Goal: Task Accomplishment & Management: Complete application form

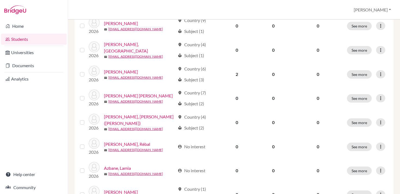
scroll to position [142, 0]
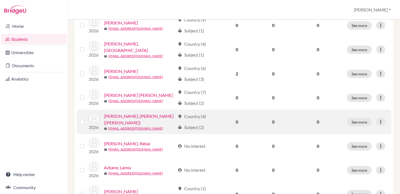
click at [124, 118] on link "[PERSON_NAME], [PERSON_NAME] ([PERSON_NAME])" at bounding box center [139, 119] width 71 height 13
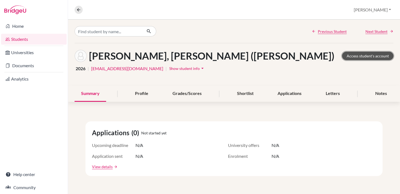
click at [365, 55] on link "Access student's account" at bounding box center [367, 56] width 51 height 8
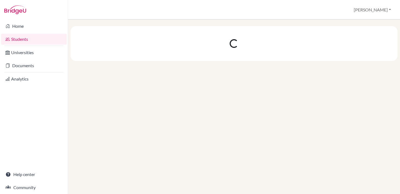
click at [22, 40] on link "Students" at bounding box center [34, 39] width 66 height 11
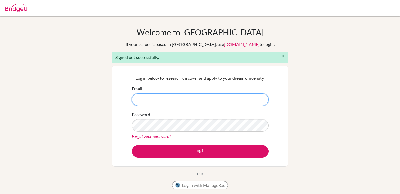
type input "cgilbert@cas.ac.ma"
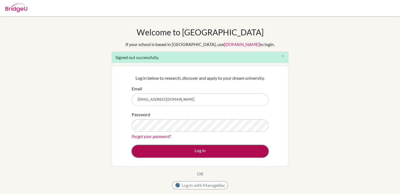
click at [193, 152] on button "Log in" at bounding box center [200, 151] width 137 height 13
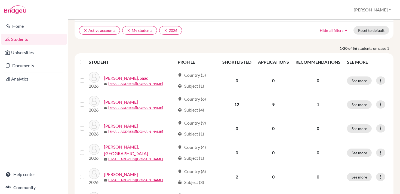
scroll to position [39, 0]
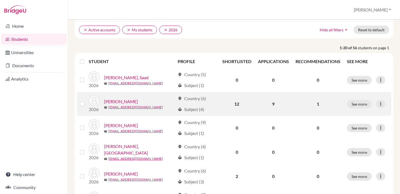
click at [123, 101] on link "[PERSON_NAME]" at bounding box center [121, 101] width 34 height 7
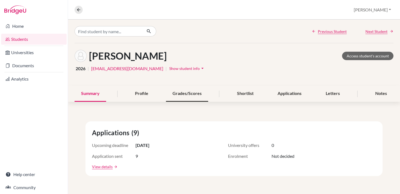
click at [203, 92] on div "Grades/Scores" at bounding box center [187, 94] width 42 height 16
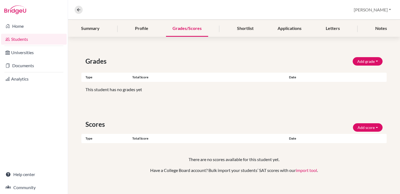
scroll to position [71, 0]
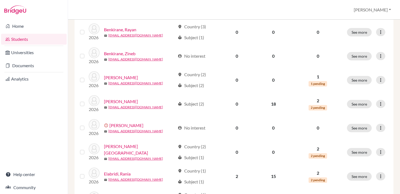
scroll to position [376, 0]
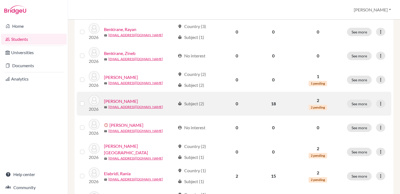
click at [119, 100] on link "[PERSON_NAME]" at bounding box center [121, 101] width 34 height 7
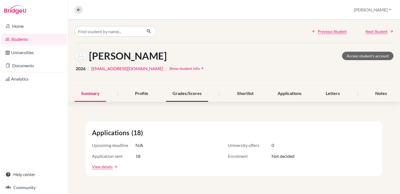
click at [185, 92] on div "Grades/Scores" at bounding box center [187, 94] width 42 height 16
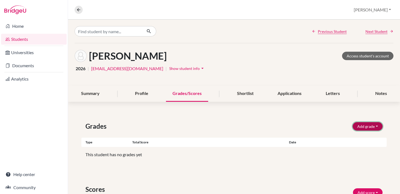
click at [362, 126] on button "Add grade" at bounding box center [368, 126] width 30 height 8
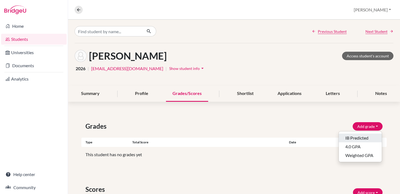
click at [353, 139] on button "IB Predicted" at bounding box center [360, 138] width 43 height 9
select select "HL"
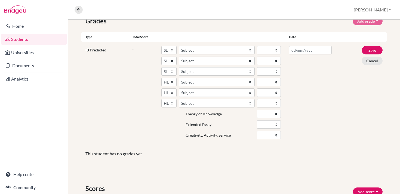
scroll to position [103, 0]
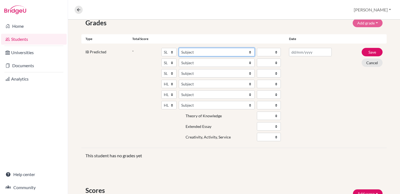
click at [225, 51] on select "Subject Albanian Literature A Amharic Literature A Arabic ab Initio Arabic B Ar…" at bounding box center [217, 52] width 76 height 8
select select "89"
click at [179, 48] on select "Subject Albanian Literature A Amharic Literature A Arabic ab Initio Arabic B Ar…" at bounding box center [217, 52] width 76 height 8
click at [230, 51] on select "Subject Albanian Literature A Amharic Literature A Arabic ab Initio Arabic B Ar…" at bounding box center [217, 52] width 76 height 8
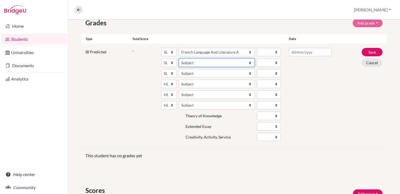
click at [212, 62] on select "Subject Albanian Literature A Amharic Literature A Arabic ab Initio Arabic B Ar…" at bounding box center [217, 62] width 76 height 8
select select "181"
click at [179, 58] on select "Subject Albanian Literature A Amharic Literature A Arabic ab Initio Arabic B Ar…" at bounding box center [217, 62] width 76 height 8
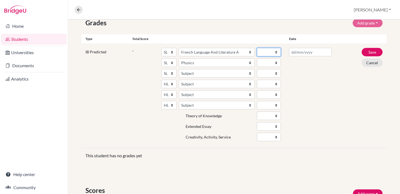
click at [273, 50] on select "1 2 3 4 5 6 7" at bounding box center [269, 52] width 24 height 8
select select "6"
click at [257, 48] on select "1 2 3 4 5 6 7" at bounding box center [269, 52] width 24 height 8
click at [268, 63] on select "1 2 3 4 5 6 7" at bounding box center [269, 62] width 24 height 8
select select "6"
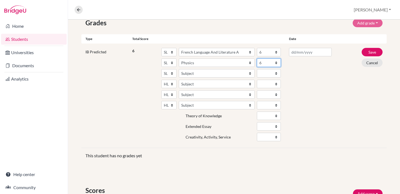
click at [257, 58] on select "1 2 3 4 5 6 7" at bounding box center [269, 62] width 24 height 8
click at [218, 73] on select "Subject Albanian Literature A Amharic Literature A Arabic ab Initio Arabic B Ar…" at bounding box center [217, 73] width 76 height 8
select select "211"
click at [179, 69] on select "Subject Albanian Literature A Amharic Literature A Arabic ab Initio Arabic B Ar…" at bounding box center [217, 73] width 76 height 8
click at [264, 72] on select "1 2 3 4 5 6 7" at bounding box center [269, 73] width 24 height 8
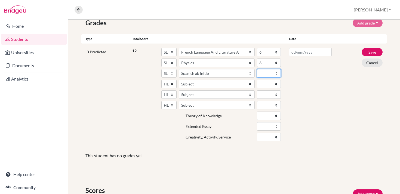
select select "7"
click at [257, 69] on select "1 2 3 4 5 6 7" at bounding box center [269, 73] width 24 height 8
click at [222, 85] on select "Subject Albanian Literature A Amharic Literature A Arabic B Arabic Language And…" at bounding box center [217, 84] width 76 height 8
select select "69"
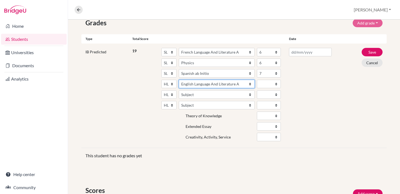
click at [179, 80] on select "Subject Albanian Literature A Amharic Literature A Arabic B Arabic Language And…" at bounding box center [217, 84] width 76 height 8
click at [255, 84] on div "Subject Albanian Literature A Amharic Literature A Arabic B Arabic Language And…" at bounding box center [218, 84] width 78 height 8
click at [259, 84] on select "1 2 3 4 5 6 7" at bounding box center [269, 84] width 24 height 8
select select "6"
click at [257, 80] on select "1 2 3 4 5 6 7" at bounding box center [269, 84] width 24 height 8
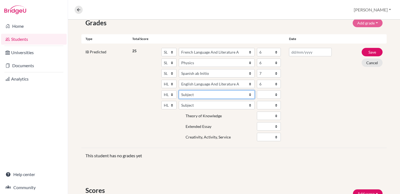
click at [212, 95] on select "Subject Albanian Literature A Amharic Literature A Arabic B Arabic Language And…" at bounding box center [217, 94] width 76 height 8
select select "111"
click at [179, 90] on select "Subject Albanian Literature A Amharic Literature A Arabic B Arabic Language And…" at bounding box center [217, 94] width 76 height 8
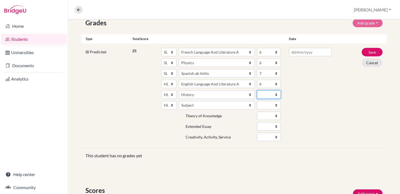
click at [268, 95] on select "1 2 3 4 5 6 7" at bounding box center [269, 94] width 24 height 8
select select "6"
click at [257, 90] on select "1 2 3 4 5 6 7" at bounding box center [269, 94] width 24 height 8
click at [209, 104] on select "Subject Albanian Literature A Amharic Literature A Arabic B Arabic Language And…" at bounding box center [217, 105] width 76 height 8
select select "158"
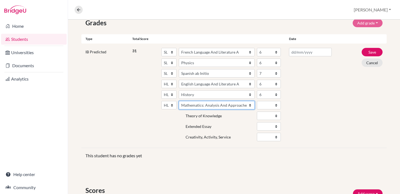
click at [179, 101] on select "Subject Albanian Literature A Amharic Literature A Arabic B Arabic Language And…" at bounding box center [217, 105] width 76 height 8
click at [262, 104] on select "1 2 3 4 5 6 7" at bounding box center [269, 105] width 24 height 8
select select "5"
click at [257, 101] on select "1 2 3 4 5 6 7" at bounding box center [269, 105] width 24 height 8
click at [308, 121] on div at bounding box center [310, 95] width 51 height 95
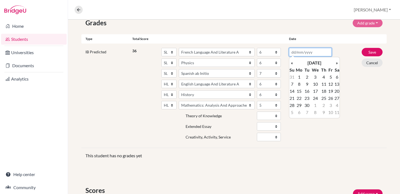
click at [314, 55] on input "text" at bounding box center [310, 52] width 43 height 8
click at [294, 61] on th "«" at bounding box center [291, 62] width 5 height 7
click at [292, 84] on td "1" at bounding box center [291, 84] width 5 height 7
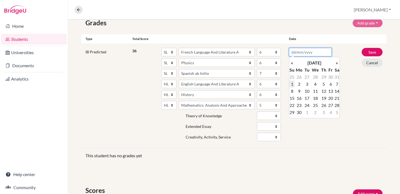
type input "[DATE]"
click at [347, 64] on div "IB Predicted 36 SL HL Subject Albanian Literature A Amharic Literature A Arabic…" at bounding box center [233, 96] width 305 height 104
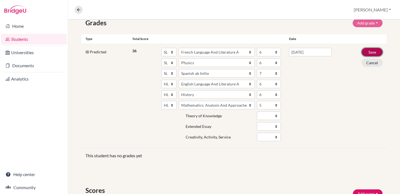
click at [371, 51] on button "Save" at bounding box center [372, 52] width 21 height 8
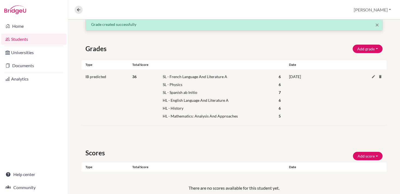
scroll to position [84, 0]
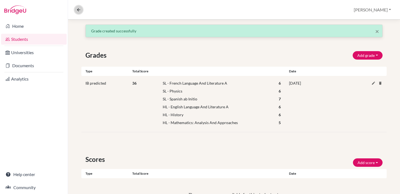
click at [81, 11] on icon at bounding box center [78, 9] width 5 height 5
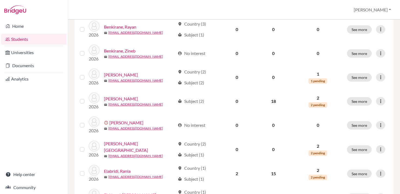
scroll to position [379, 0]
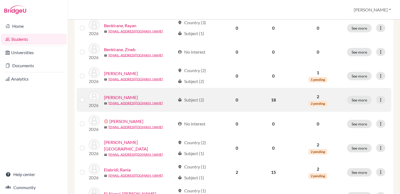
click at [117, 96] on link "[PERSON_NAME]" at bounding box center [121, 97] width 34 height 7
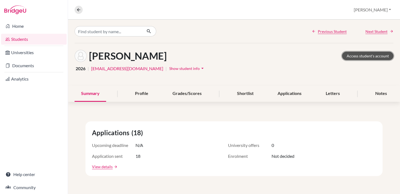
click at [356, 54] on link "Access student's account" at bounding box center [367, 56] width 51 height 8
